Goal: Navigation & Orientation: Find specific page/section

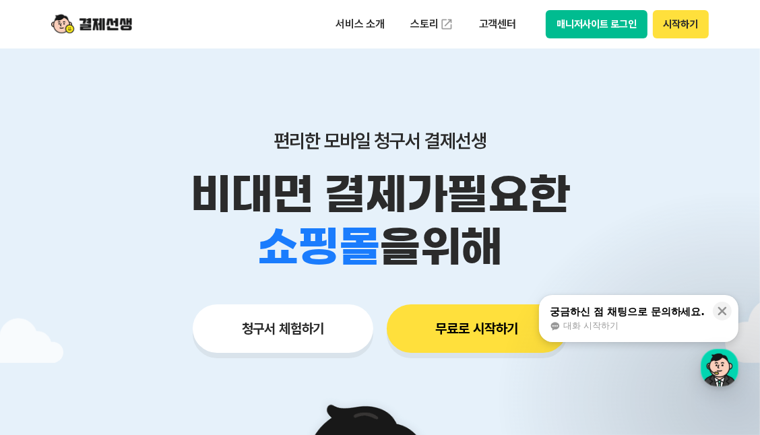
click at [648, 51] on div "편리한 모바일 청구서 결제선생 비대면 결제가 필요한 학원 공부방 호텔 쇼핑몰 병원 배달 보험사 항공사 골프장 을 위해 청구서 체험하기 무료로 …" at bounding box center [380, 214] width 690 height 333
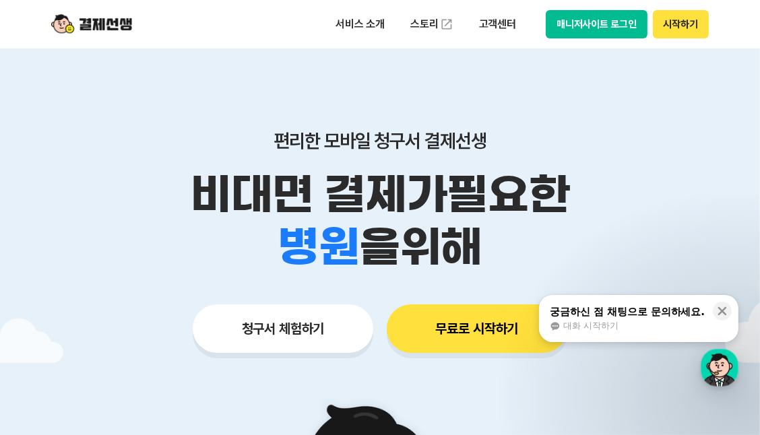
click at [609, 22] on button "매니저사이트 로그인" at bounding box center [596, 24] width 102 height 28
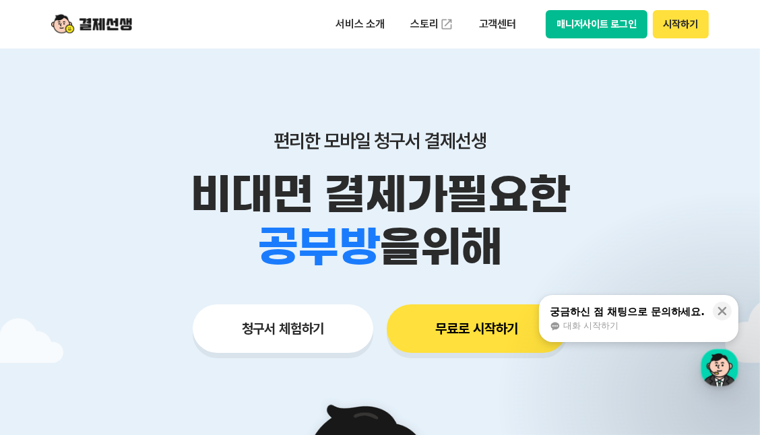
click at [564, 22] on button "매니저사이트 로그인" at bounding box center [596, 24] width 102 height 28
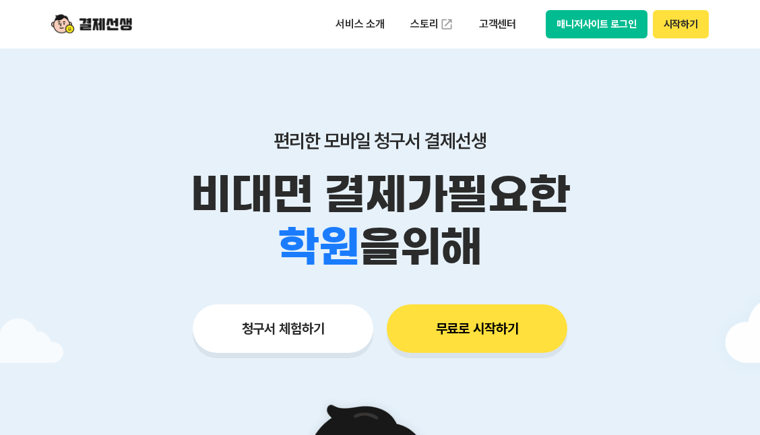
click at [613, 27] on button "매니저사이트 로그인" at bounding box center [596, 24] width 102 height 28
